Goal: Feedback & Contribution: Leave review/rating

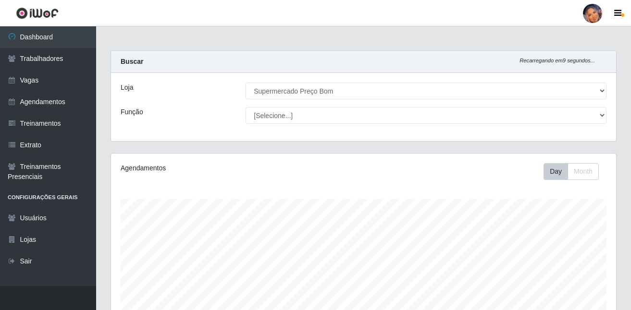
select select "169"
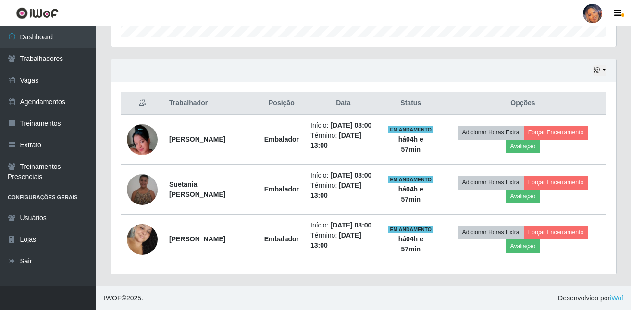
scroll to position [199, 505]
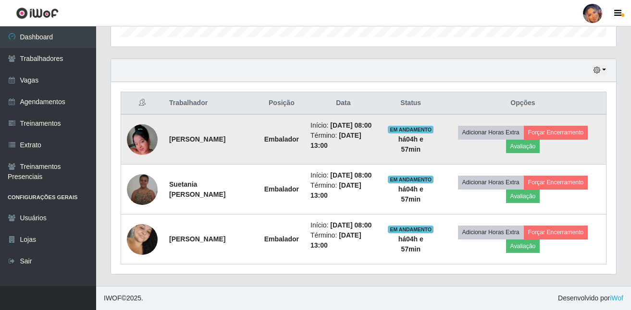
click at [528, 154] on td "Adicionar Horas Extra Forçar Encerramento Avaliação" at bounding box center [523, 139] width 167 height 50
click at [530, 152] on td "Adicionar Horas Extra Forçar Encerramento Avaliação" at bounding box center [523, 139] width 167 height 50
click at [530, 152] on button "Avaliação" at bounding box center [523, 146] width 34 height 13
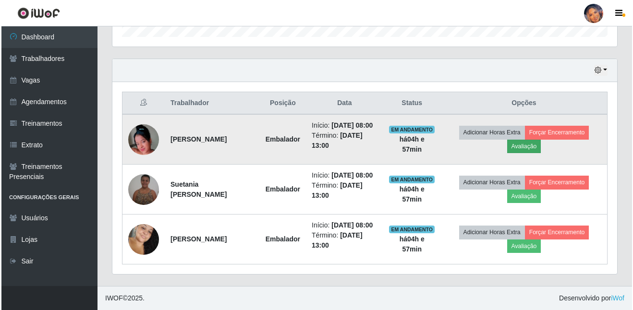
scroll to position [199, 500]
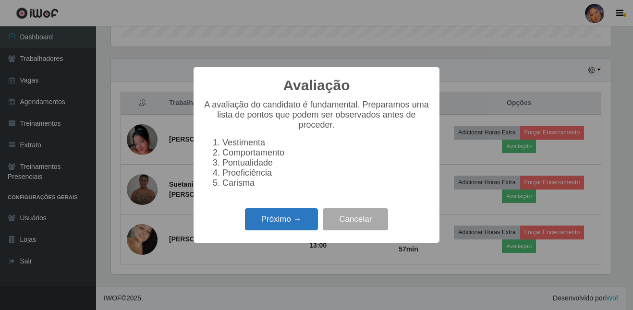
click at [285, 229] on button "Próximo →" at bounding box center [281, 220] width 73 height 23
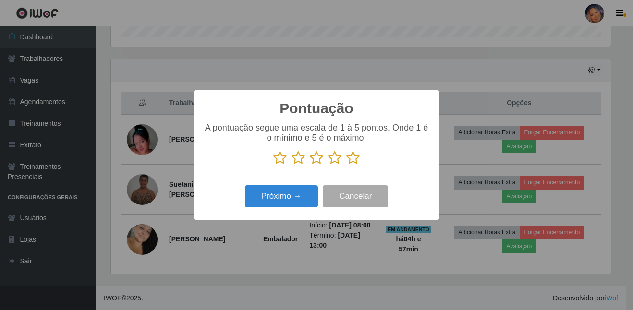
drag, startPoint x: 352, startPoint y: 160, endPoint x: 333, endPoint y: 176, distance: 24.5
click at [352, 160] on icon at bounding box center [352, 158] width 13 height 14
click at [346, 165] on input "radio" at bounding box center [346, 165] width 0 height 0
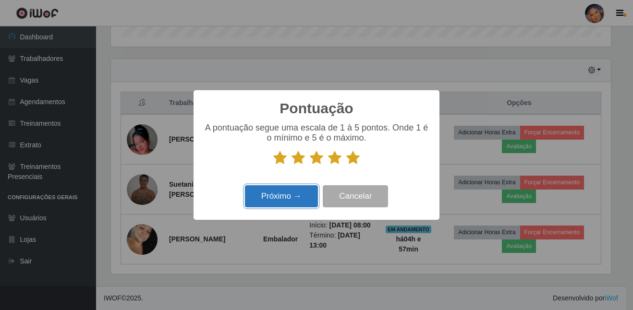
click at [295, 195] on button "Próximo →" at bounding box center [281, 196] width 73 height 23
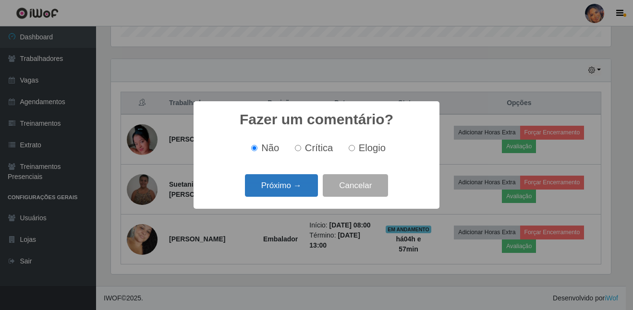
click at [296, 190] on button "Próximo →" at bounding box center [281, 185] width 73 height 23
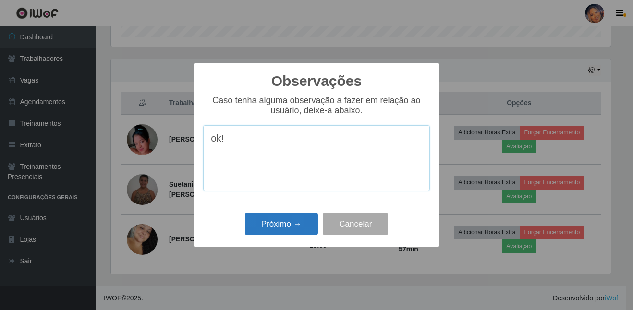
type textarea "ok!"
click at [289, 218] on button "Próximo →" at bounding box center [281, 224] width 73 height 23
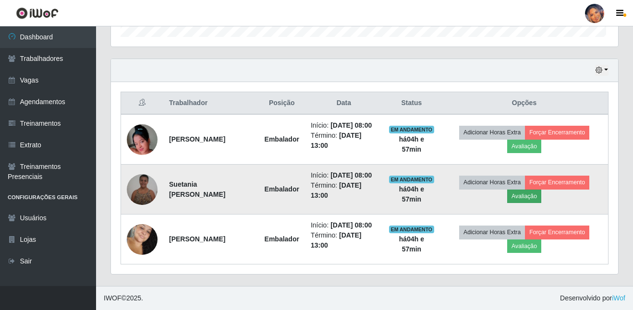
scroll to position [199, 505]
click at [521, 197] on button "Avaliação" at bounding box center [523, 196] width 34 height 13
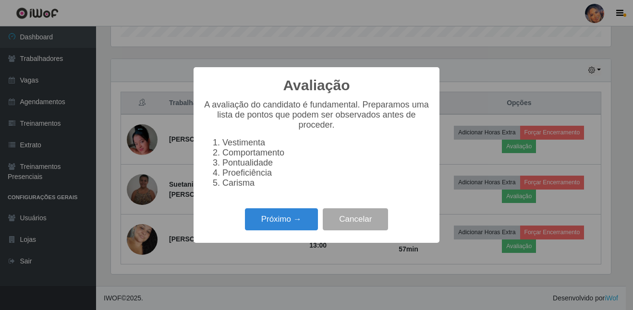
scroll to position [199, 500]
drag, startPoint x: 277, startPoint y: 220, endPoint x: 284, endPoint y: 219, distance: 7.7
click at [284, 219] on button "Próximo →" at bounding box center [281, 220] width 73 height 23
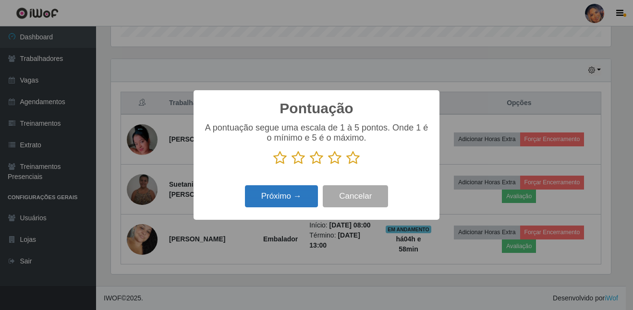
drag, startPoint x: 353, startPoint y: 160, endPoint x: 295, endPoint y: 190, distance: 65.1
click at [354, 161] on icon at bounding box center [352, 158] width 13 height 14
click at [346, 165] on input "radio" at bounding box center [346, 165] width 0 height 0
click at [288, 202] on button "Próximo →" at bounding box center [281, 196] width 73 height 23
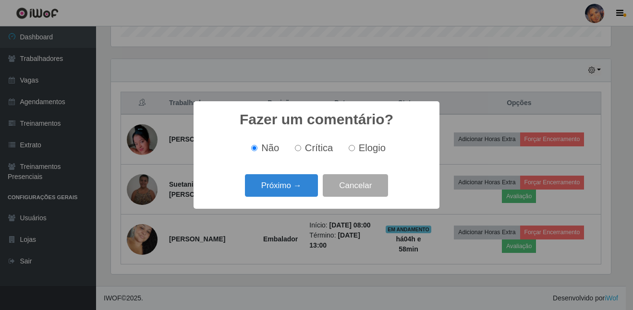
click at [288, 195] on button "Próximo →" at bounding box center [281, 185] width 73 height 23
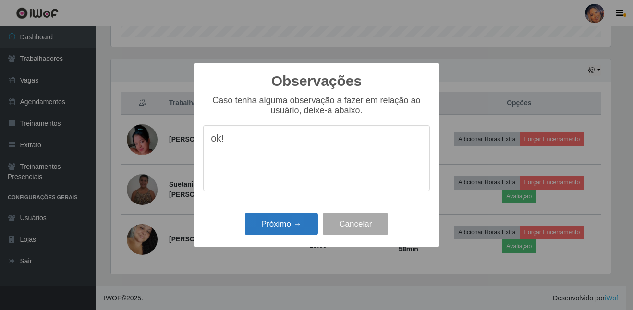
type textarea "ok!"
drag, startPoint x: 289, startPoint y: 228, endPoint x: 440, endPoint y: 235, distance: 151.1
click at [299, 224] on button "Próximo →" at bounding box center [281, 224] width 73 height 23
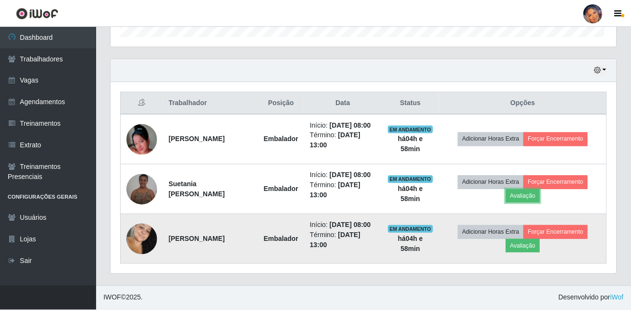
scroll to position [199, 505]
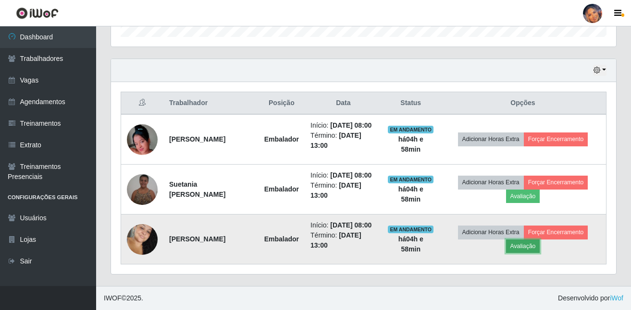
drag, startPoint x: 523, startPoint y: 248, endPoint x: 517, endPoint y: 246, distance: 6.7
click at [517, 246] on button "Avaliação" at bounding box center [523, 246] width 34 height 13
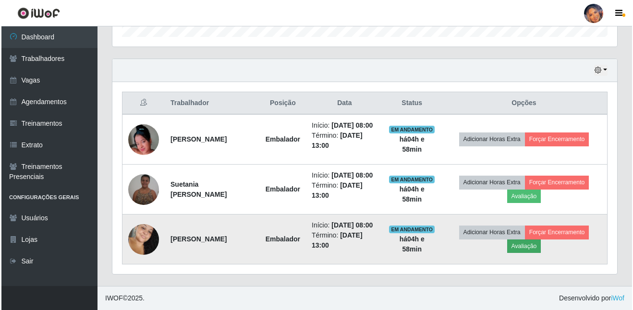
scroll to position [199, 500]
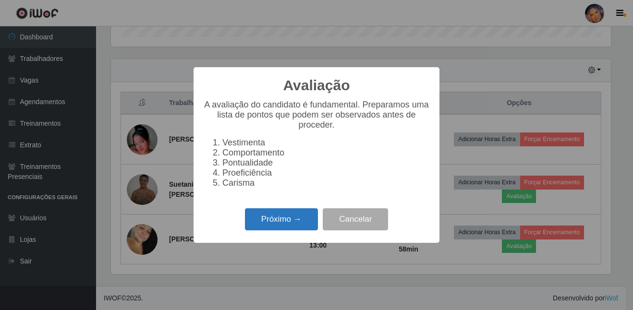
click at [302, 219] on button "Próximo →" at bounding box center [281, 220] width 73 height 23
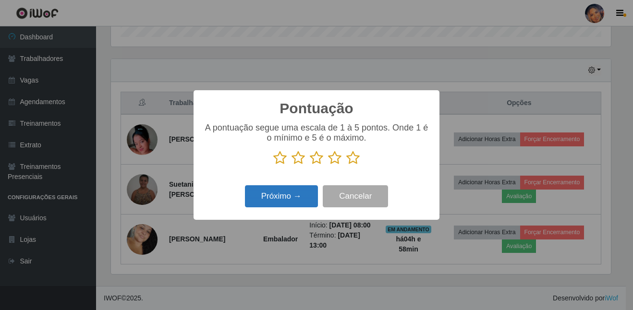
drag, startPoint x: 355, startPoint y: 161, endPoint x: 312, endPoint y: 189, distance: 50.9
click at [354, 161] on icon at bounding box center [352, 158] width 13 height 14
click at [346, 165] on input "radio" at bounding box center [346, 165] width 0 height 0
click at [300, 196] on button "Próximo →" at bounding box center [281, 196] width 73 height 23
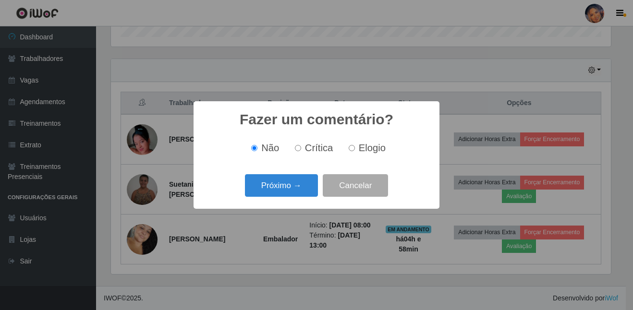
click at [300, 196] on div "Próximo → Cancelar" at bounding box center [316, 185] width 227 height 27
click at [300, 196] on button "Próximo →" at bounding box center [281, 185] width 73 height 23
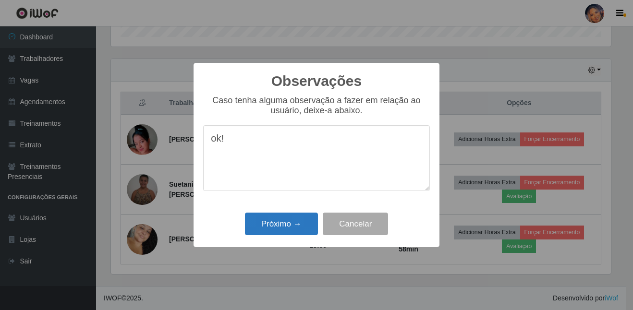
type textarea "ok!"
click at [305, 233] on button "Próximo →" at bounding box center [281, 224] width 73 height 23
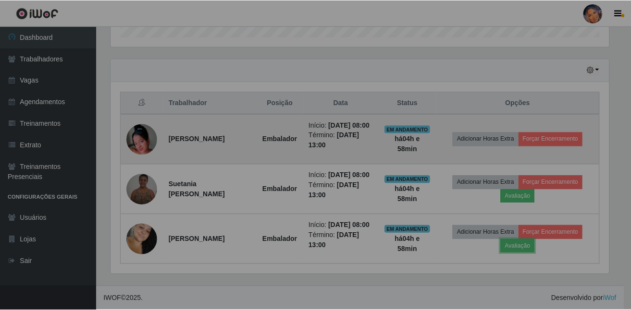
scroll to position [199, 505]
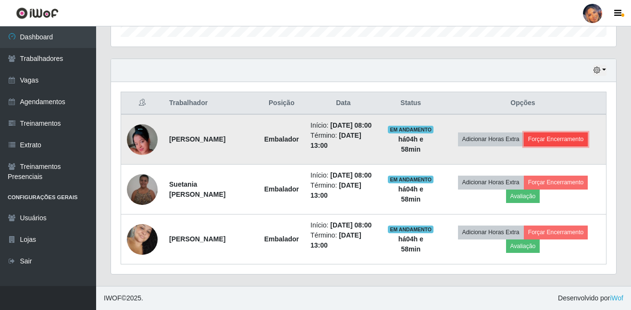
click at [551, 139] on button "Forçar Encerramento" at bounding box center [556, 139] width 64 height 13
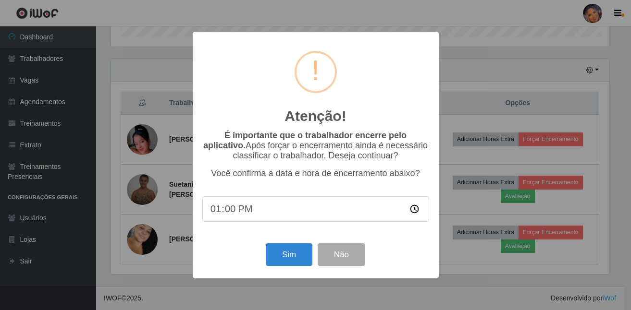
scroll to position [199, 500]
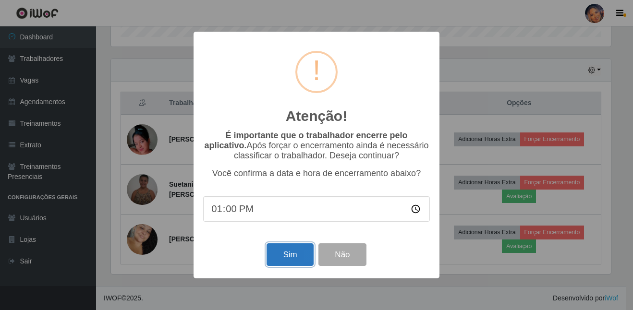
click at [297, 256] on button "Sim" at bounding box center [290, 255] width 47 height 23
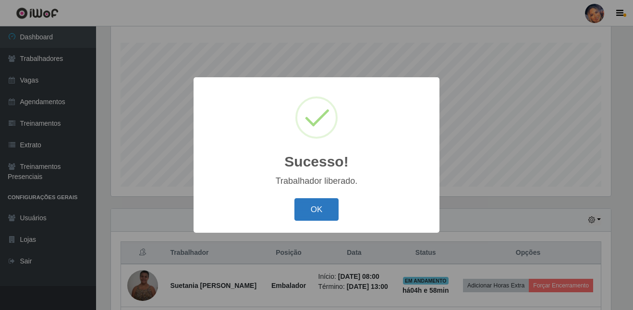
click at [308, 208] on button "OK" at bounding box center [317, 209] width 45 height 23
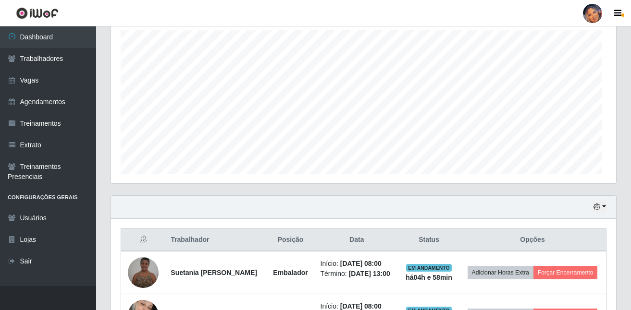
scroll to position [0, 0]
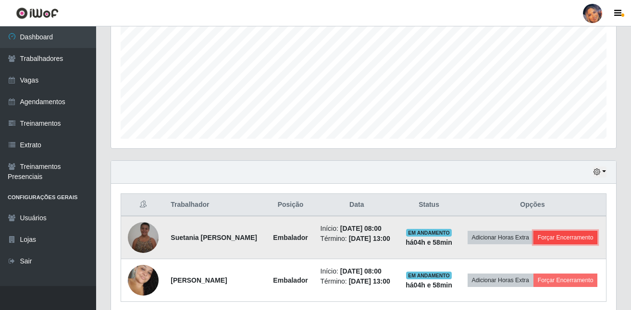
click at [568, 232] on button "Forçar Encerramento" at bounding box center [565, 237] width 64 height 13
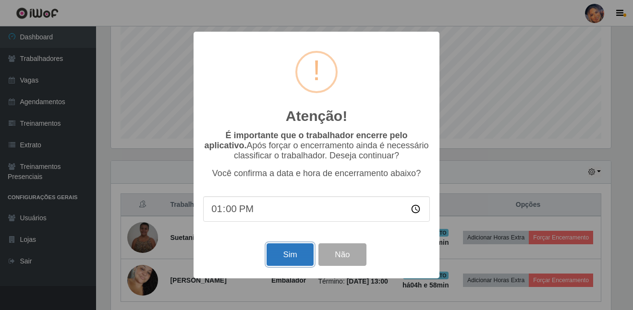
click at [297, 251] on button "Sim" at bounding box center [290, 255] width 47 height 23
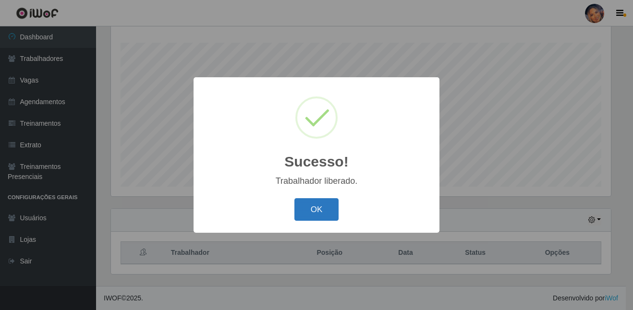
click at [296, 209] on button "OK" at bounding box center [317, 209] width 45 height 23
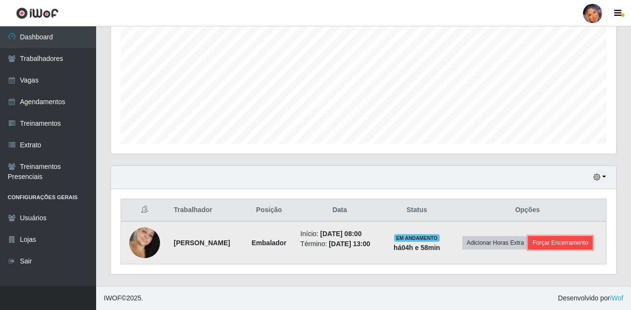
click at [550, 245] on button "Forçar Encerramento" at bounding box center [560, 242] width 64 height 13
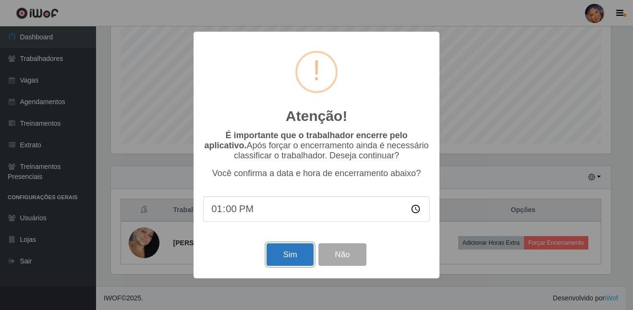
click at [291, 264] on button "Sim" at bounding box center [290, 255] width 47 height 23
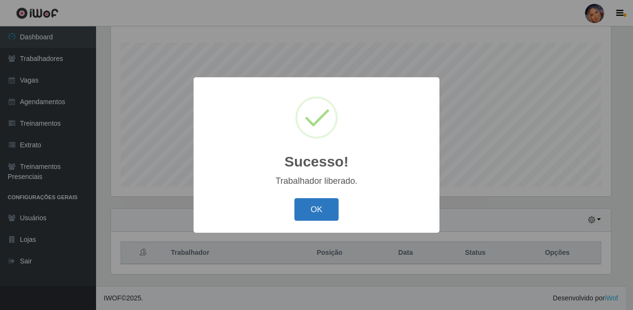
click at [320, 202] on button "OK" at bounding box center [317, 209] width 45 height 23
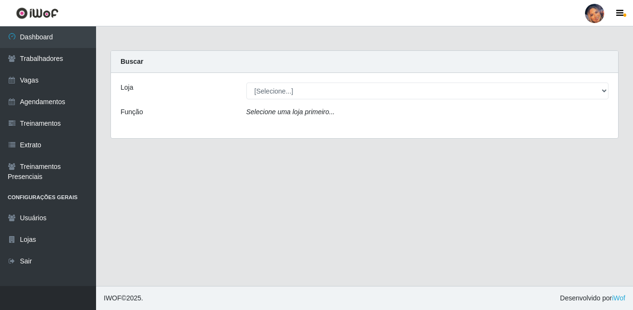
click at [403, 91] on select "[Selecione...] Supermercado Preço Bom" at bounding box center [427, 91] width 363 height 17
select select "169"
click at [246, 83] on select "[Selecione...] Supermercado Preço Bom" at bounding box center [427, 91] width 363 height 17
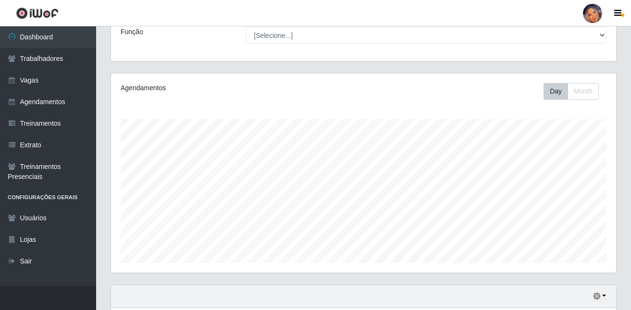
scroll to position [157, 0]
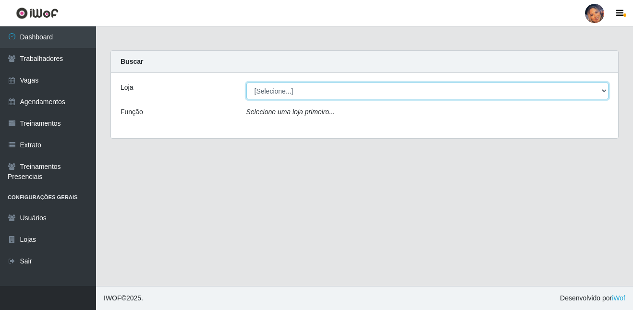
click at [310, 87] on select "[Selecione...] Supermercado Preço Bom" at bounding box center [427, 91] width 363 height 17
select select "169"
click at [246, 83] on select "[Selecione...] Supermercado Preço Bom" at bounding box center [427, 91] width 363 height 17
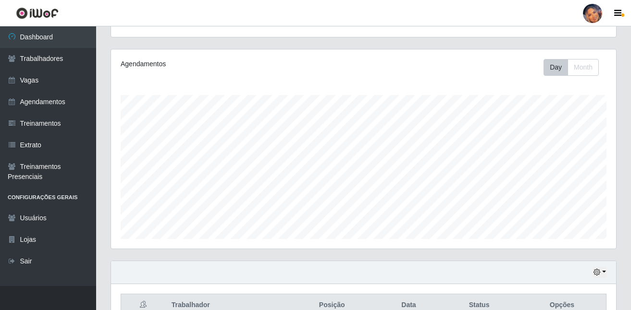
scroll to position [157, 0]
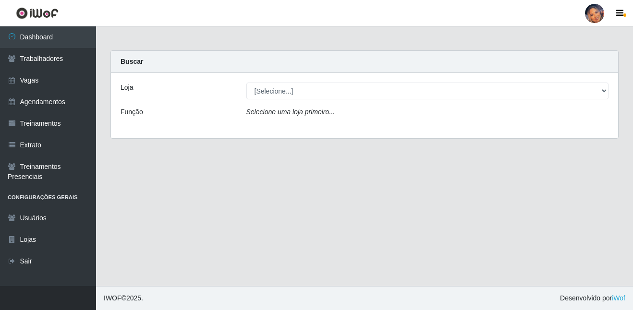
click at [355, 85] on select "[Selecione...] Supermercado Preço Bom" at bounding box center [427, 91] width 363 height 17
select select "169"
click at [246, 83] on select "[Selecione...] Supermercado Preço Bom" at bounding box center [427, 91] width 363 height 17
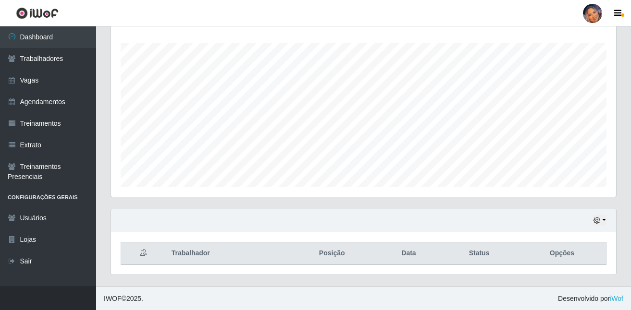
scroll to position [199, 505]
